Goal: Transaction & Acquisition: Purchase product/service

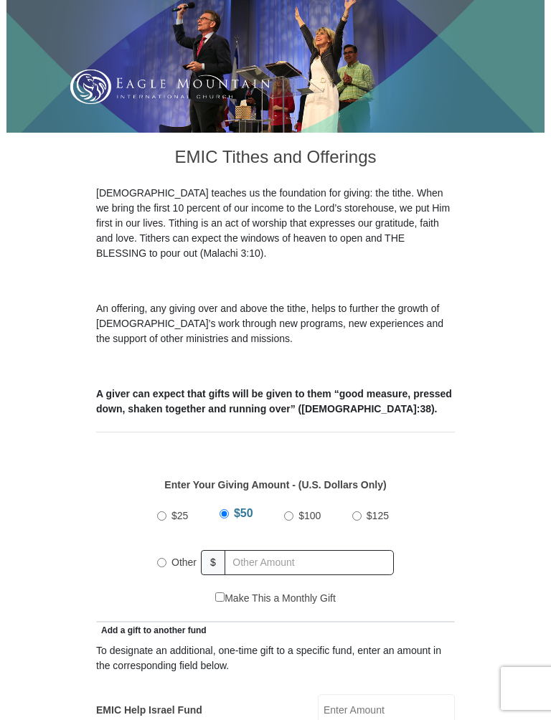
scroll to position [222, 0]
click at [166, 553] on label "Other" at bounding box center [183, 563] width 35 height 32
click at [166, 558] on input "Other" at bounding box center [161, 562] width 9 height 9
radio input "true"
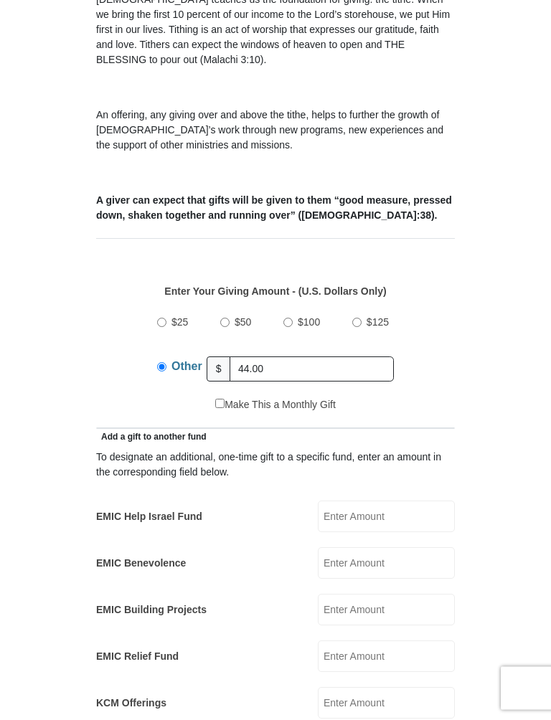
scroll to position [416, 0]
type input "44.00"
click at [376, 502] on input "EMIC Help Israel Fund" at bounding box center [386, 517] width 137 height 32
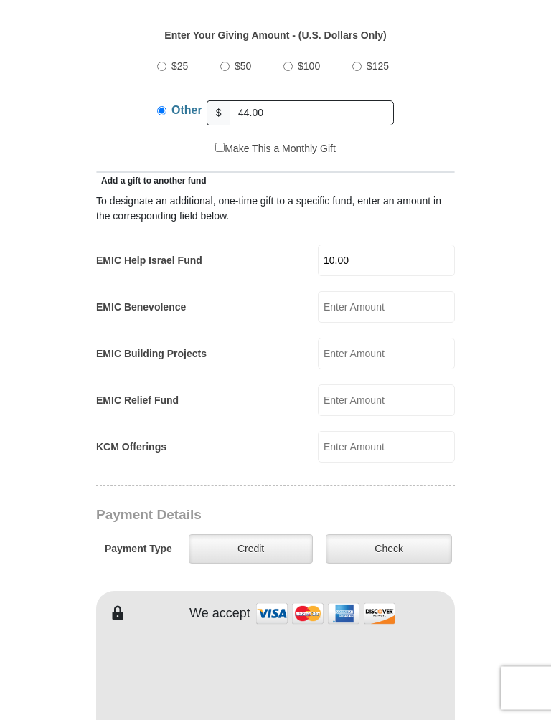
scroll to position [682, 0]
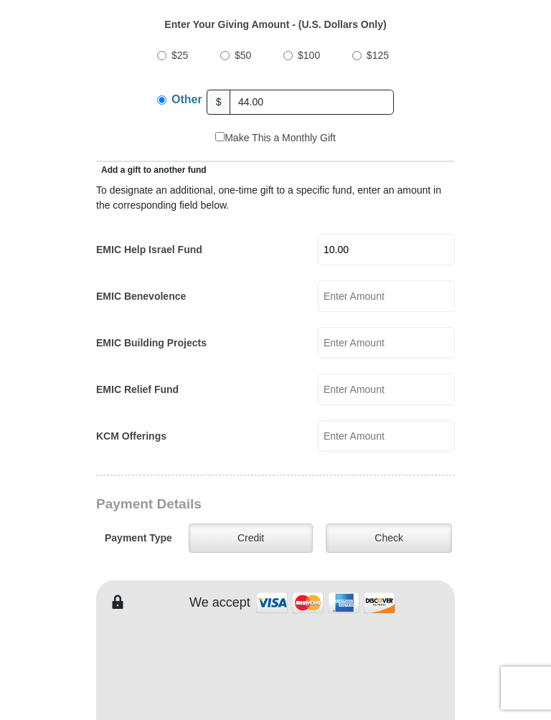
type input "10.00"
click at [407, 525] on label "Check" at bounding box center [389, 539] width 126 height 29
click at [0, 0] on input "Check" at bounding box center [0, 0] width 0 height 0
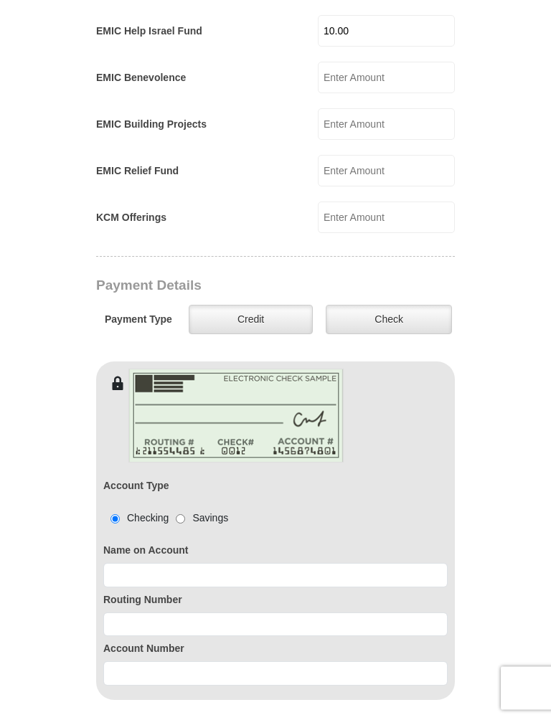
scroll to position [903, 0]
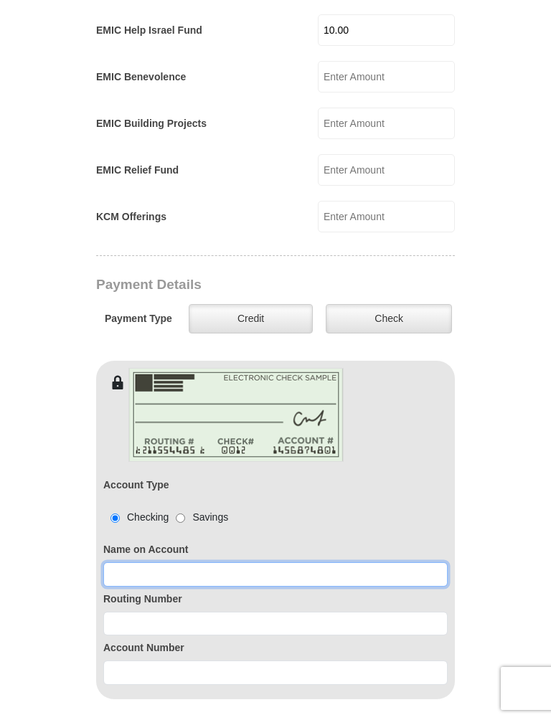
click at [120, 563] on input at bounding box center [275, 575] width 344 height 24
click at [126, 563] on input "N.z Steg Stegall" at bounding box center [275, 575] width 344 height 24
type input "N.Steg Stegall"
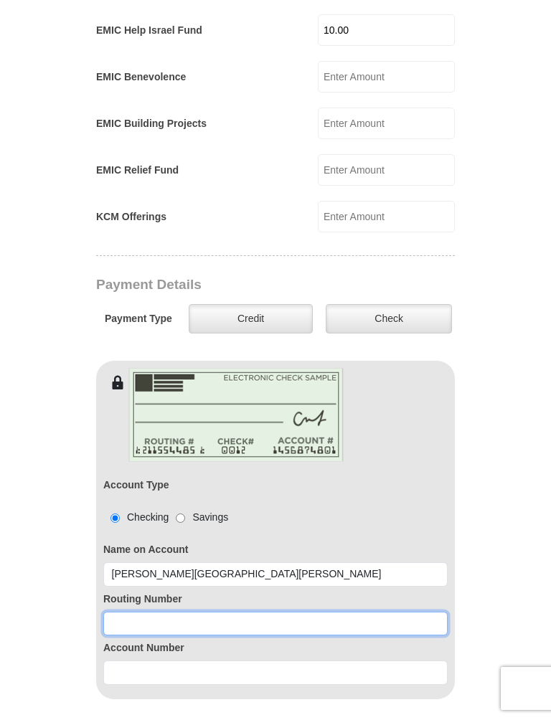
click at [115, 612] on input at bounding box center [275, 624] width 344 height 24
type input "111000025"
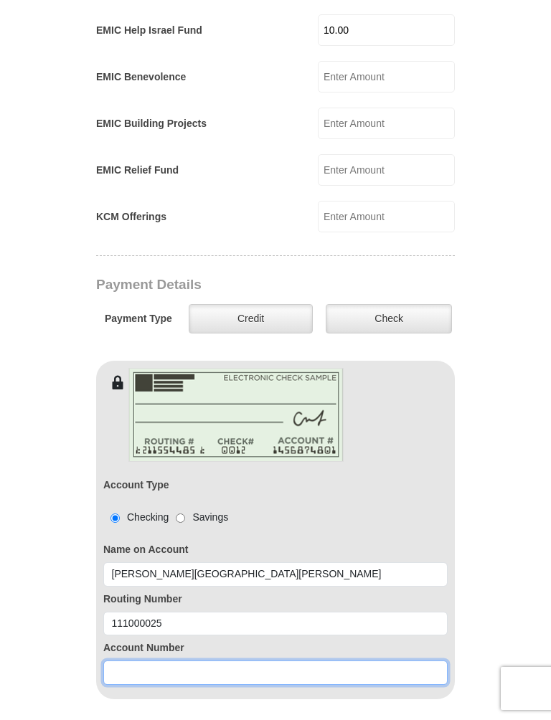
click at [126, 639] on input at bounding box center [275, 673] width 344 height 24
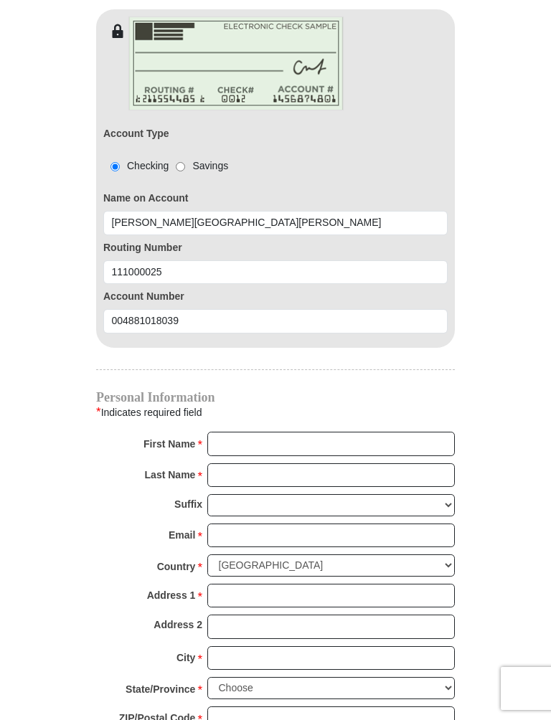
scroll to position [1251, 0]
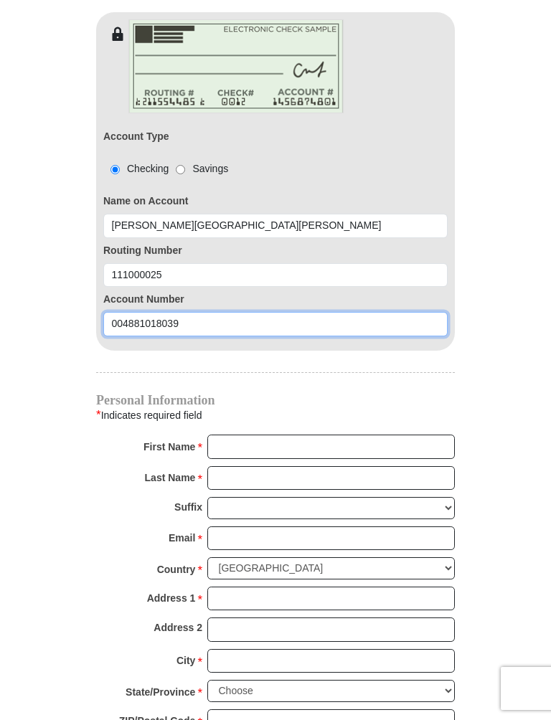
type input "004881018039"
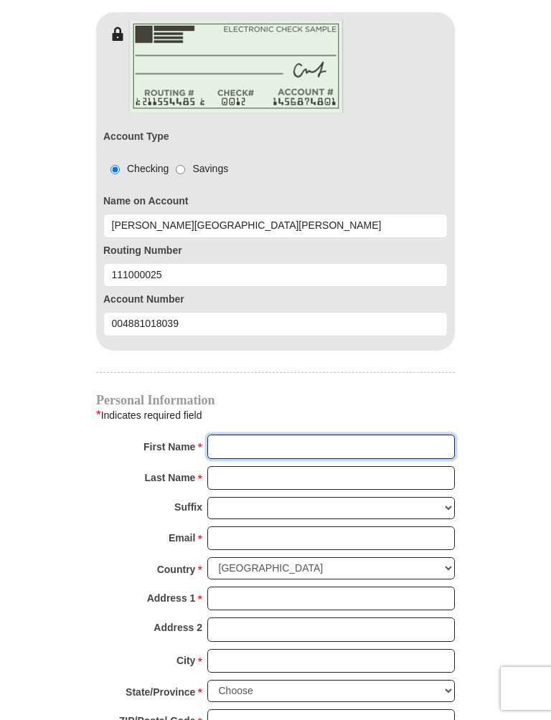
click at [234, 435] on input "First Name *" at bounding box center [331, 447] width 248 height 24
type input "Norma"
click at [236, 466] on input "Last Name *" at bounding box center [331, 478] width 248 height 24
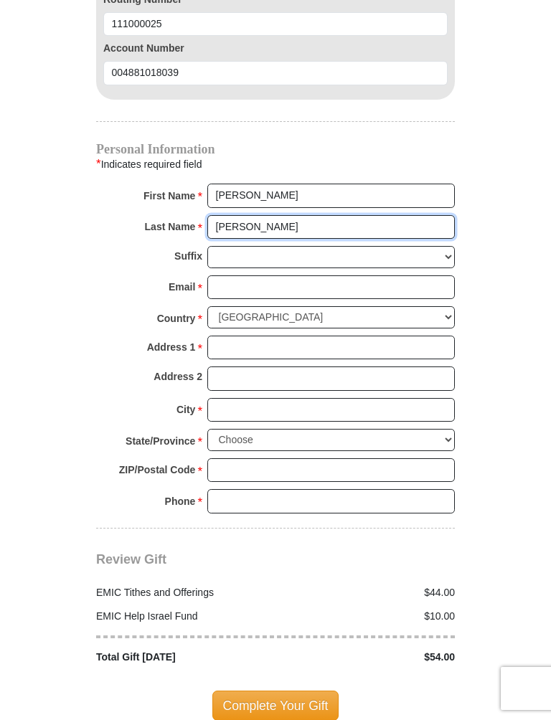
scroll to position [1500, 0]
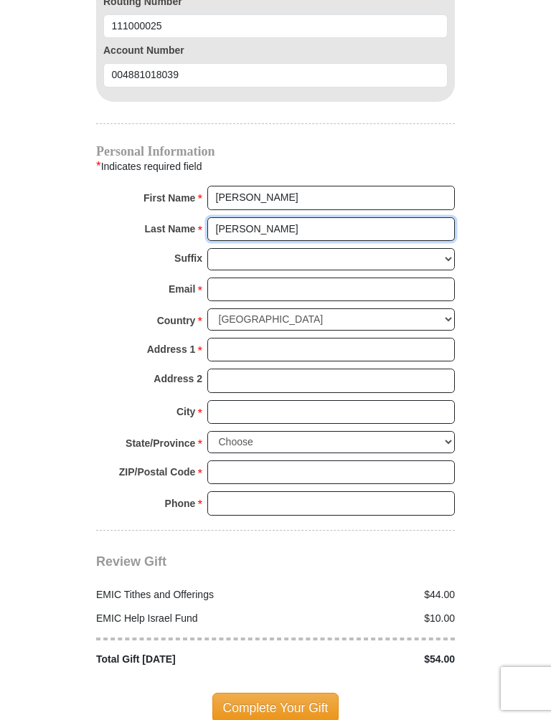
type input "Stegall"
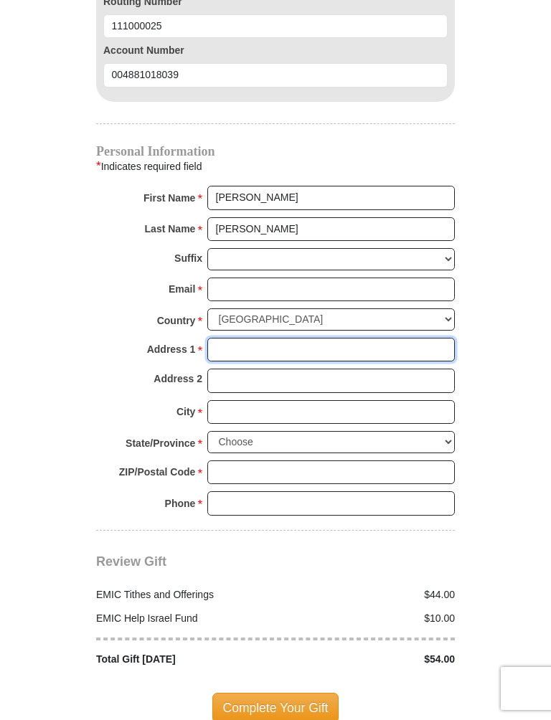
click at [230, 338] on input "Address 1 *" at bounding box center [331, 350] width 248 height 24
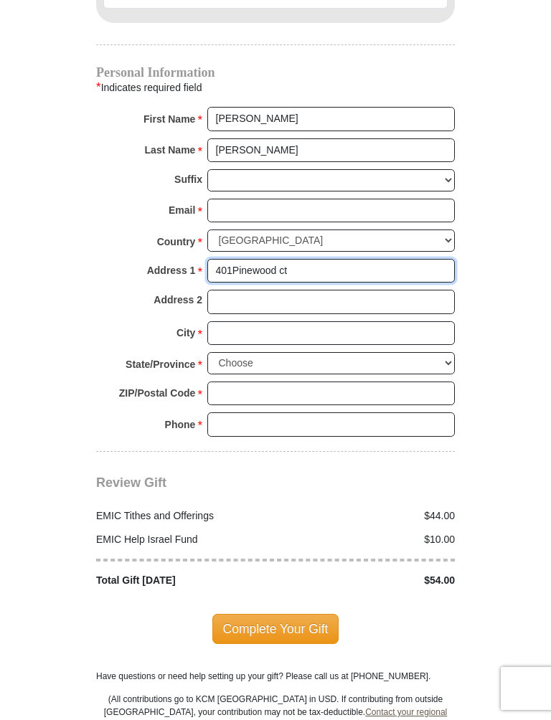
scroll to position [1583, 0]
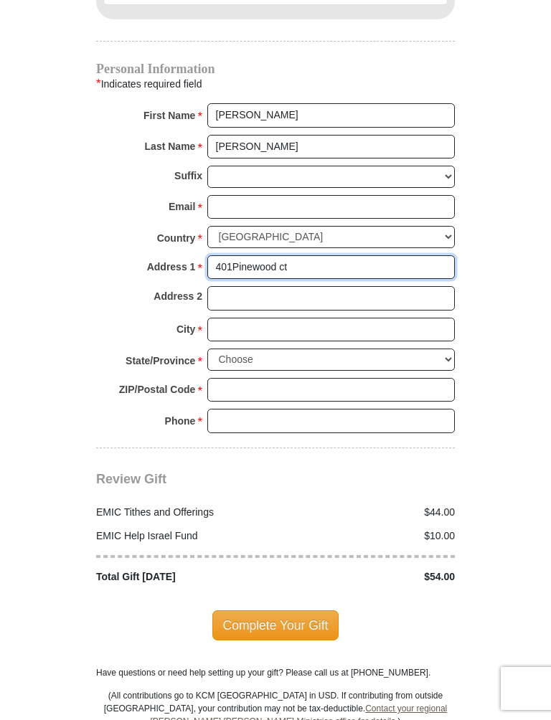
type input "401Pinewood ct"
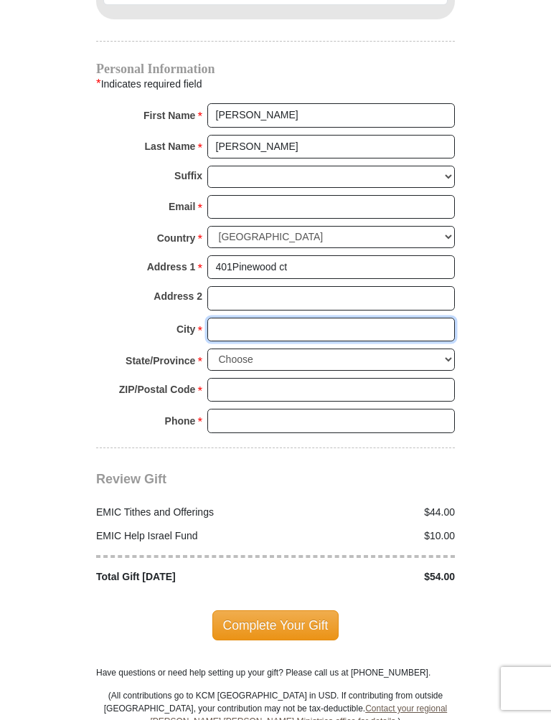
click at [222, 318] on input "City *" at bounding box center [331, 330] width 248 height 24
type input "Midland"
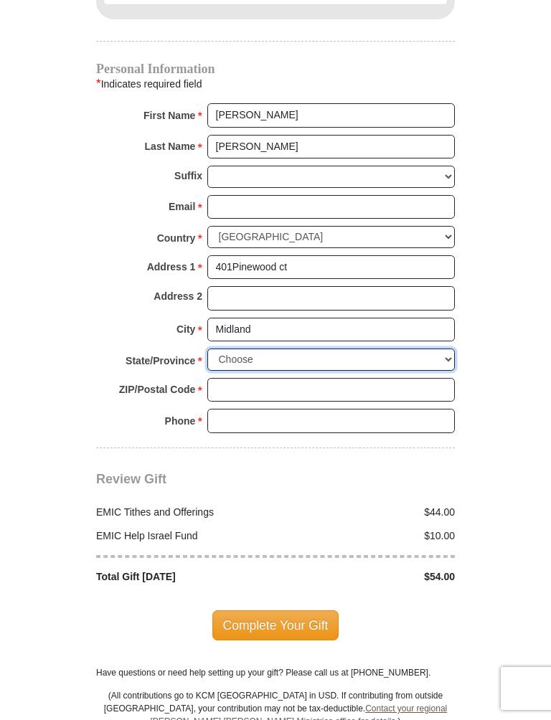
click at [451, 349] on select "Choose Alabama Alaska American Samoa Arizona Arkansas Armed Forces Americas Arm…" at bounding box center [331, 360] width 248 height 22
select select "TX"
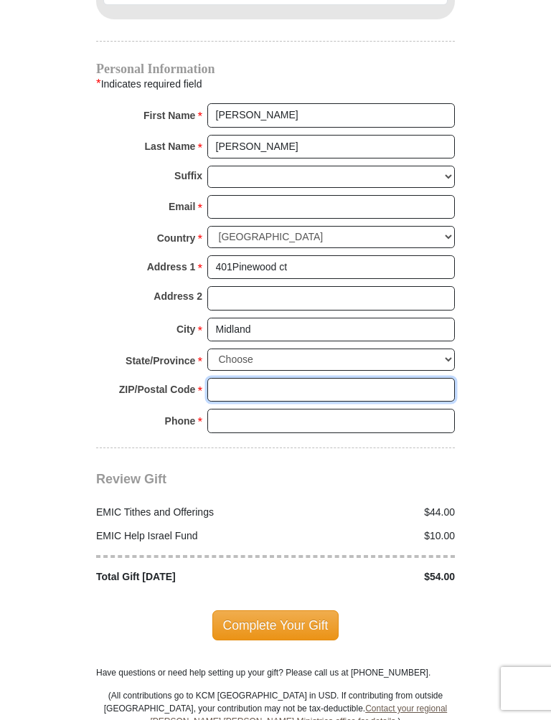
click at [232, 378] on input "ZIP/Postal Code *" at bounding box center [331, 390] width 248 height 24
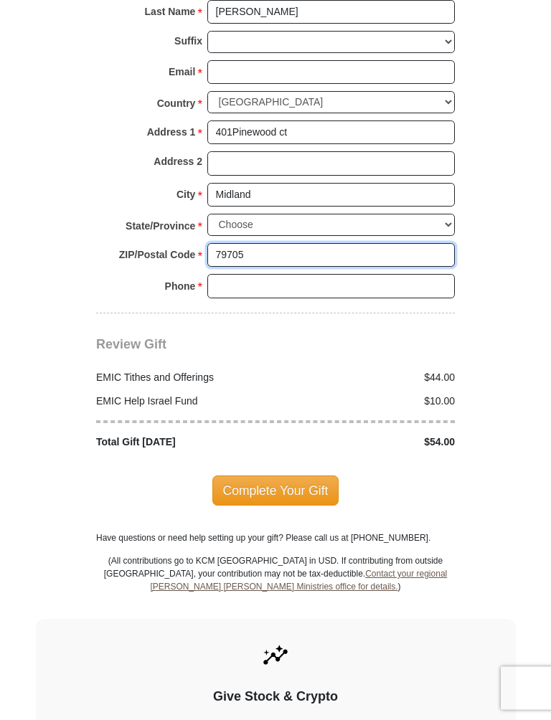
scroll to position [1726, 0]
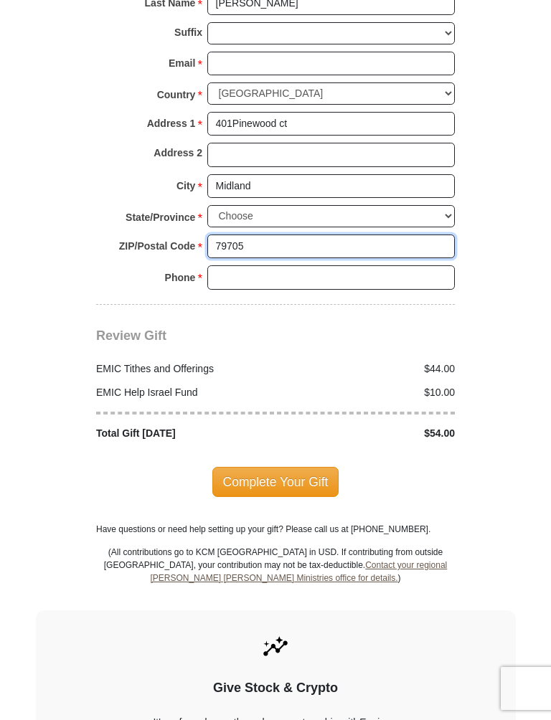
type input "79705"
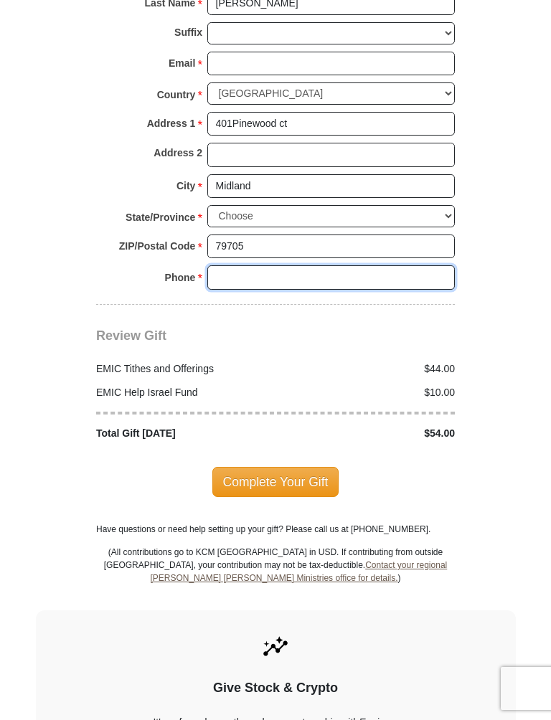
click at [227, 265] on input "Phone * *" at bounding box center [331, 277] width 248 height 24
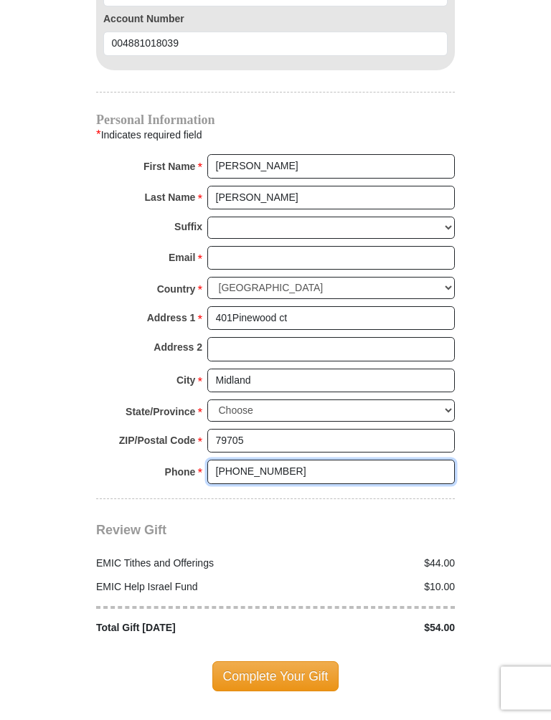
scroll to position [1532, 0]
type input "432-288-8070"
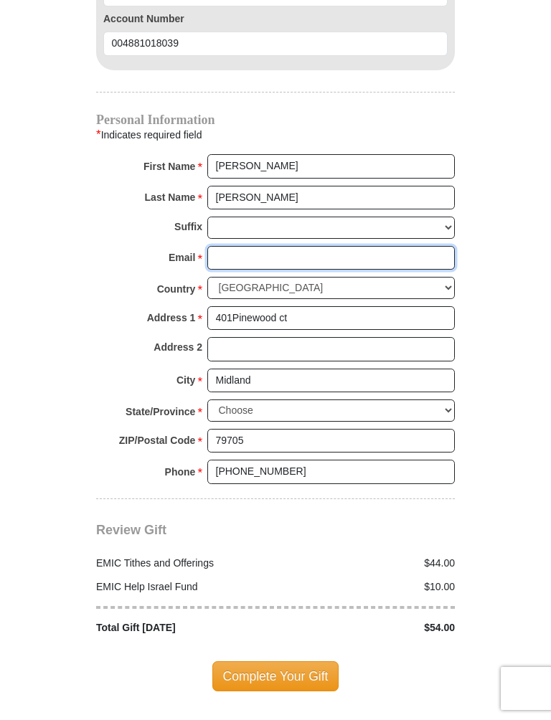
click at [222, 246] on input "Email *" at bounding box center [331, 258] width 248 height 24
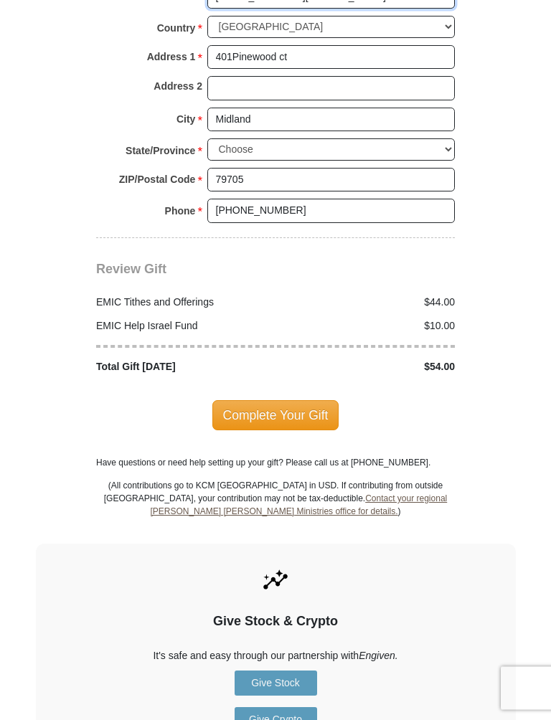
scroll to position [1815, 0]
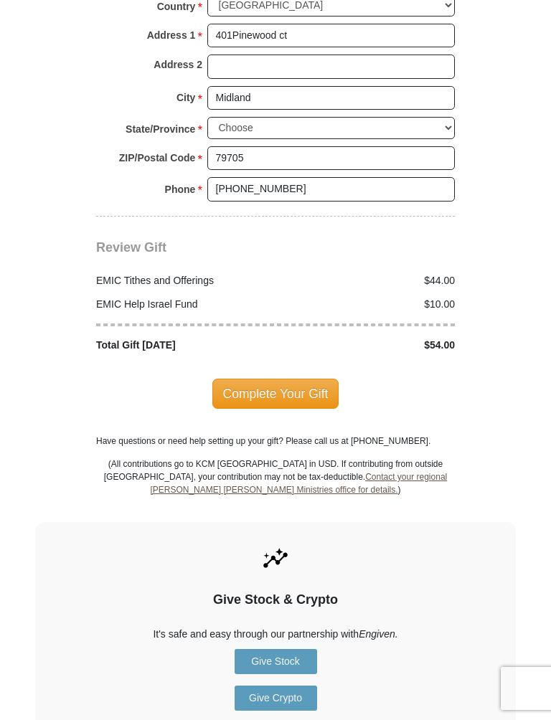
type input "nsteg@yahoo.com"
click at [296, 379] on span "Complete Your Gift" at bounding box center [275, 394] width 127 height 30
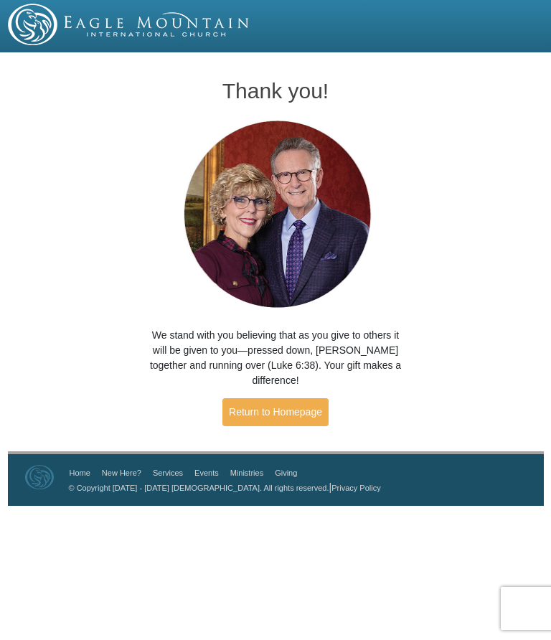
click at [282, 398] on link "Return to Homepage" at bounding box center [275, 412] width 106 height 28
